Goal: Task Accomplishment & Management: Use online tool/utility

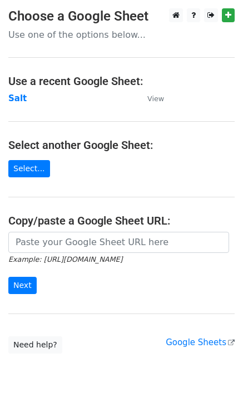
drag, startPoint x: 48, startPoint y: 216, endPoint x: 44, endPoint y: 241, distance: 25.8
click at [48, 217] on h4 "Copy/paste a Google Sheet URL:" at bounding box center [121, 220] width 226 height 13
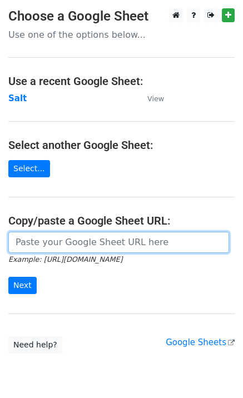
click at [43, 243] on input "url" at bounding box center [118, 242] width 221 height 21
click at [69, 247] on input "url" at bounding box center [118, 242] width 221 height 21
paste input "[URL][DOMAIN_NAME]"
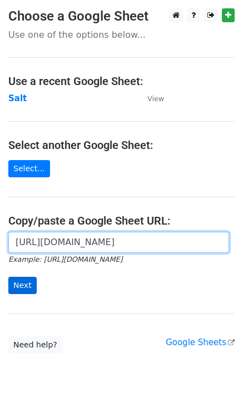
scroll to position [0, 242]
type input "[URL][DOMAIN_NAME]"
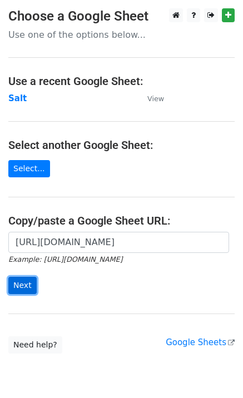
scroll to position [0, 0]
drag, startPoint x: 28, startPoint y: 293, endPoint x: 21, endPoint y: 284, distance: 11.0
click at [27, 293] on input "Next" at bounding box center [22, 285] width 28 height 17
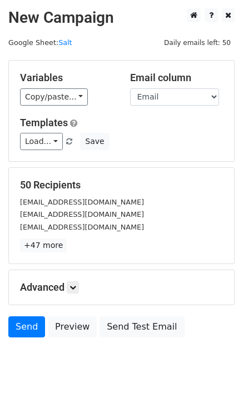
click at [67, 172] on div "50 Recipients info@logoboys.net orders@happyplacecustom.com gocustom@trifectom.…" at bounding box center [121, 216] width 225 height 96
click at [48, 152] on div "Variables Copy/paste... {{Email}} Email column Email Templates Load... Please t…" at bounding box center [121, 111] width 225 height 101
drag, startPoint x: 40, startPoint y: 139, endPoint x: 57, endPoint y: 156, distance: 23.6
click at [40, 141] on link "Load..." at bounding box center [41, 141] width 43 height 17
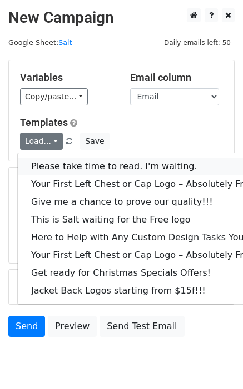
click at [58, 158] on link "Please take time to read. I'm waiting." at bounding box center [150, 167] width 265 height 18
